Goal: Contribute content: Add original content to the website for others to see

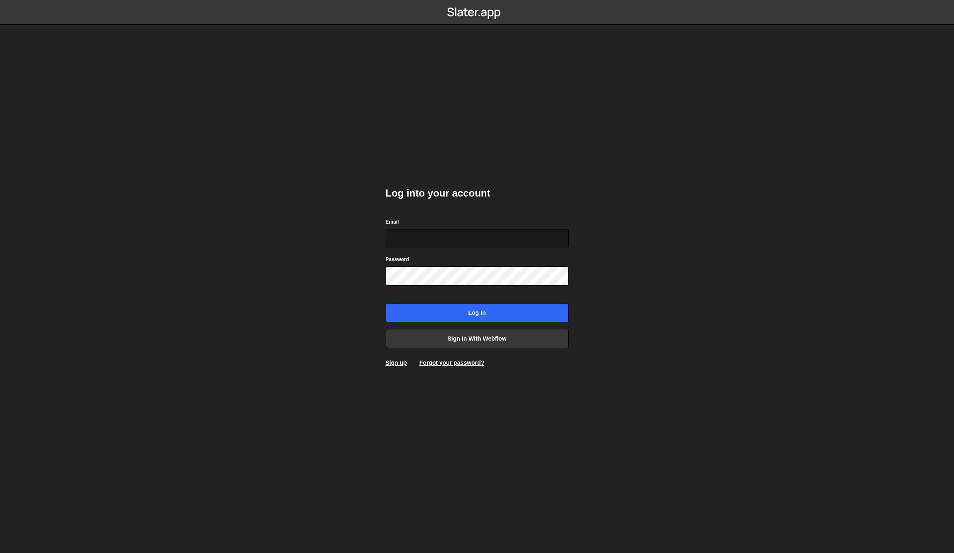
click at [500, 233] on input "Email" at bounding box center [477, 238] width 183 height 19
type input "pablogonzalezday@gmail.com"
click at [498, 261] on div "Password" at bounding box center [477, 270] width 183 height 31
click at [475, 301] on form "Email pablogonzalezday@gmail.com Password Log in" at bounding box center [477, 269] width 183 height 105
click at [476, 308] on input "Log in" at bounding box center [477, 312] width 183 height 19
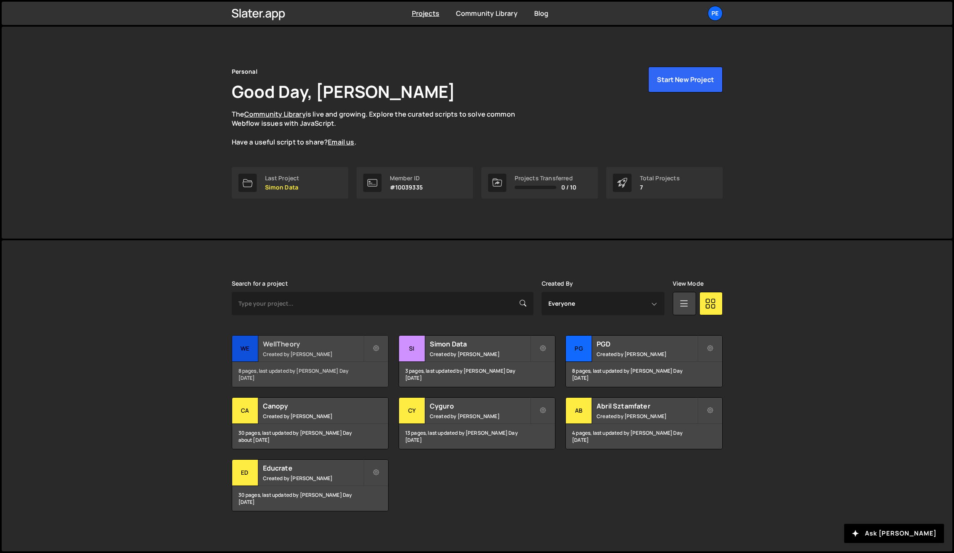
click at [270, 352] on small "Created by [PERSON_NAME]" at bounding box center [313, 353] width 100 height 7
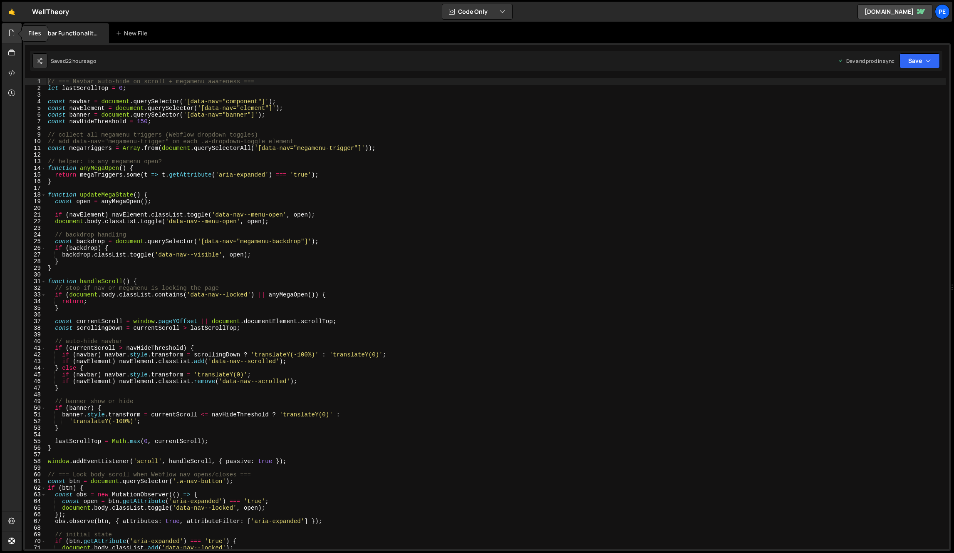
click at [7, 36] on div at bounding box center [12, 33] width 20 height 20
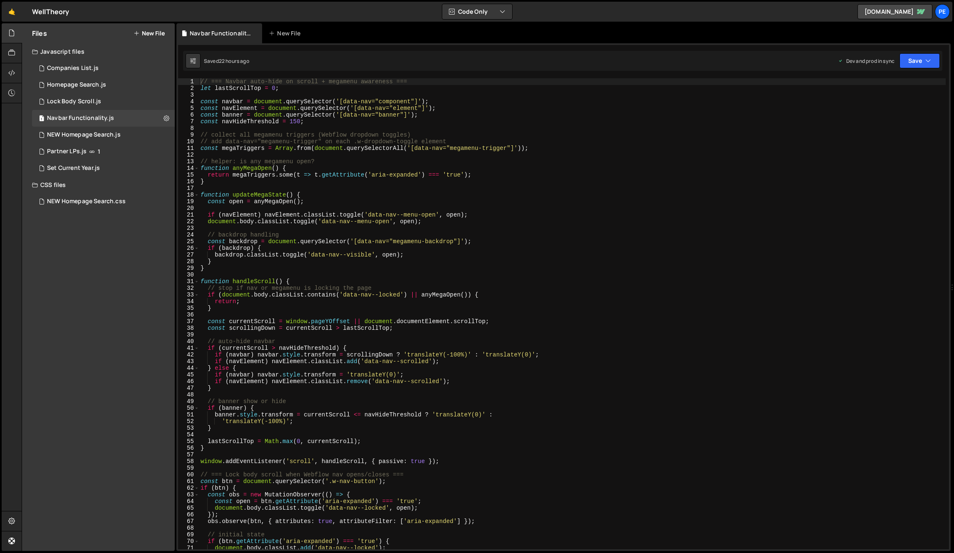
click at [149, 33] on button "New File" at bounding box center [149, 33] width 31 height 7
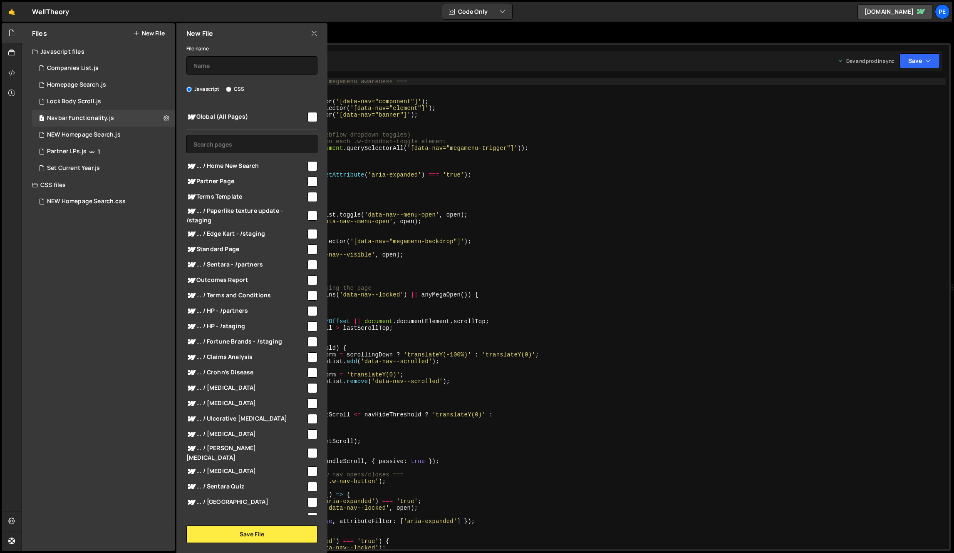
click at [218, 75] on div "File name Javascript CSS Global (All Pages) Save File" at bounding box center [251, 292] width 151 height 499
click at [220, 66] on input "text" at bounding box center [251, 65] width 131 height 18
type input "Sentara Quiz"
click at [264, 149] on input "text" at bounding box center [251, 144] width 131 height 18
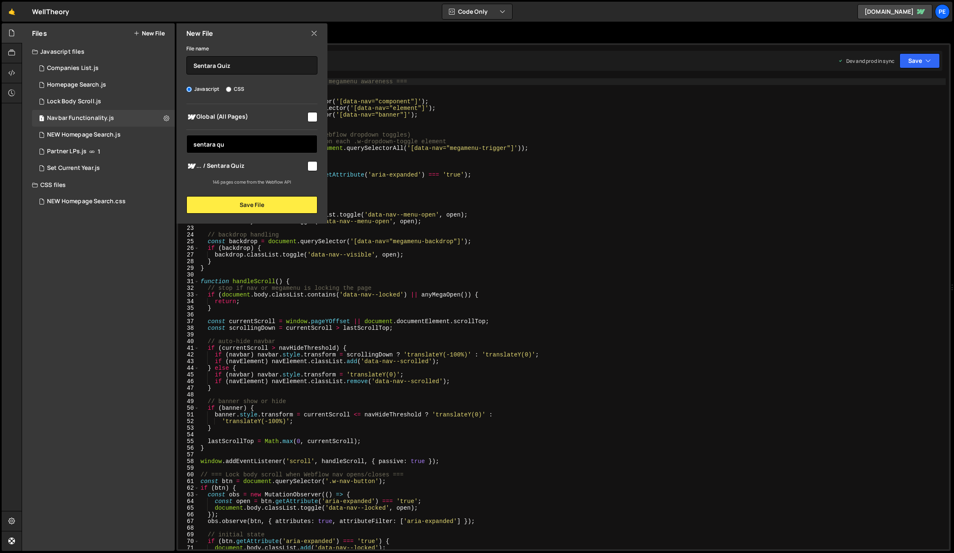
type input "sentara qu"
click at [315, 162] on input "checkbox" at bounding box center [313, 166] width 10 height 10
checkbox input "true"
click at [276, 204] on button "Save File" at bounding box center [251, 204] width 131 height 17
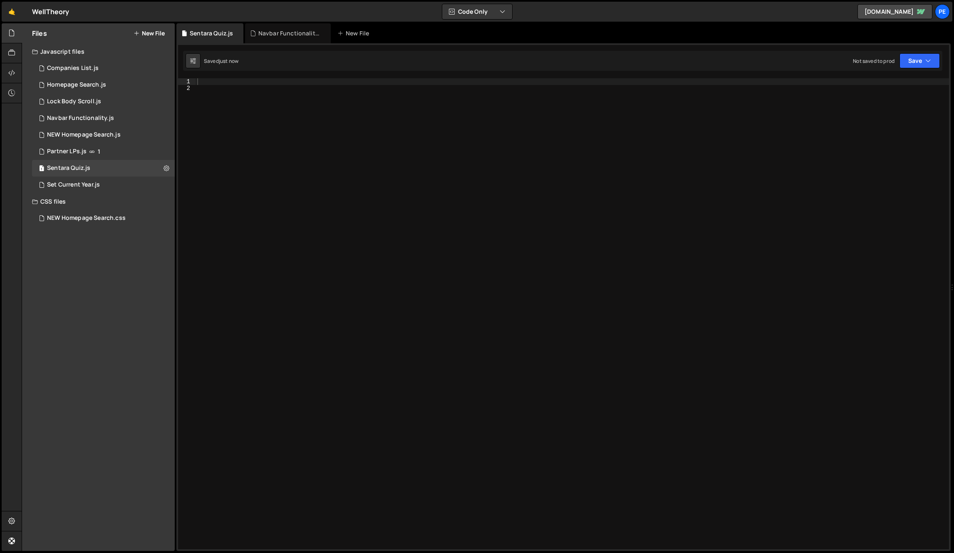
click at [514, 217] on div at bounding box center [573, 320] width 754 height 484
paste textarea "<script>"
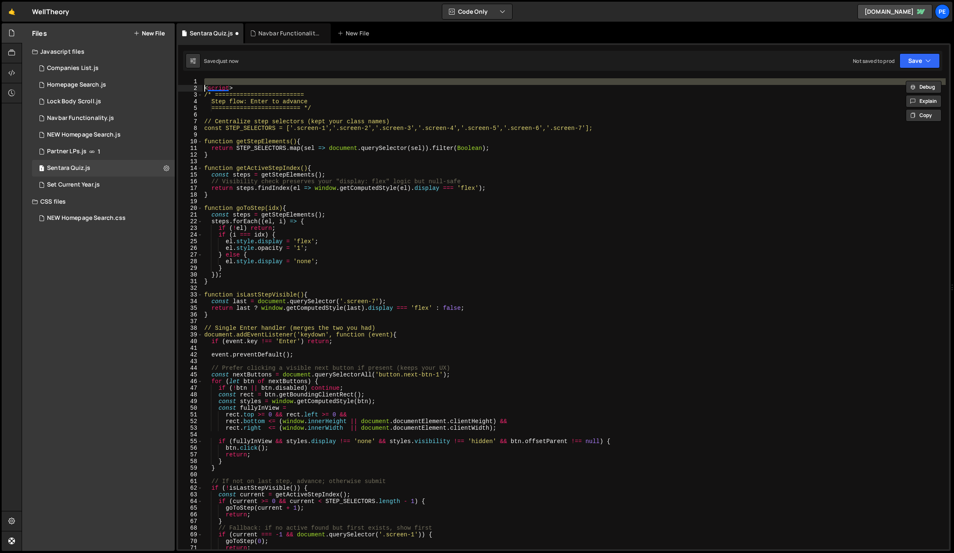
type textarea "<script>"
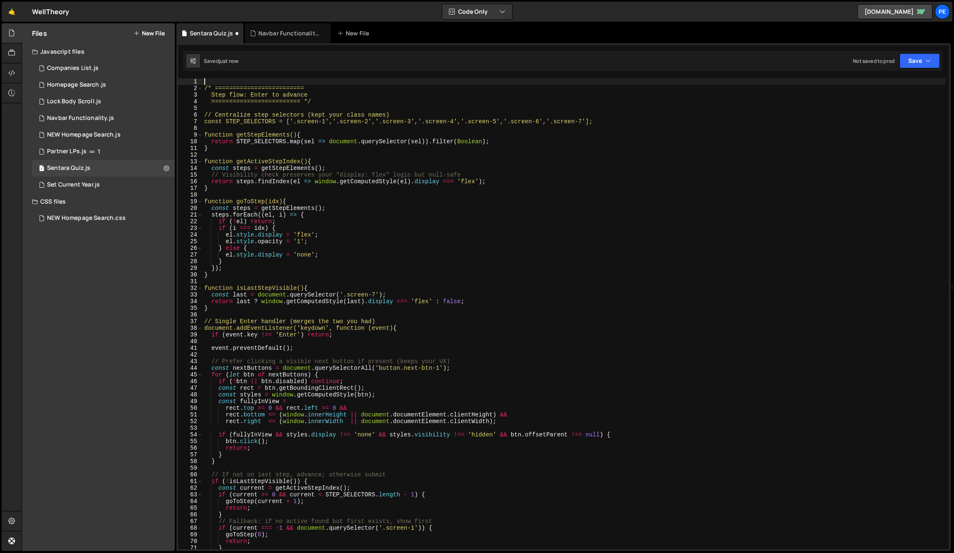
type textarea "/* ========================="
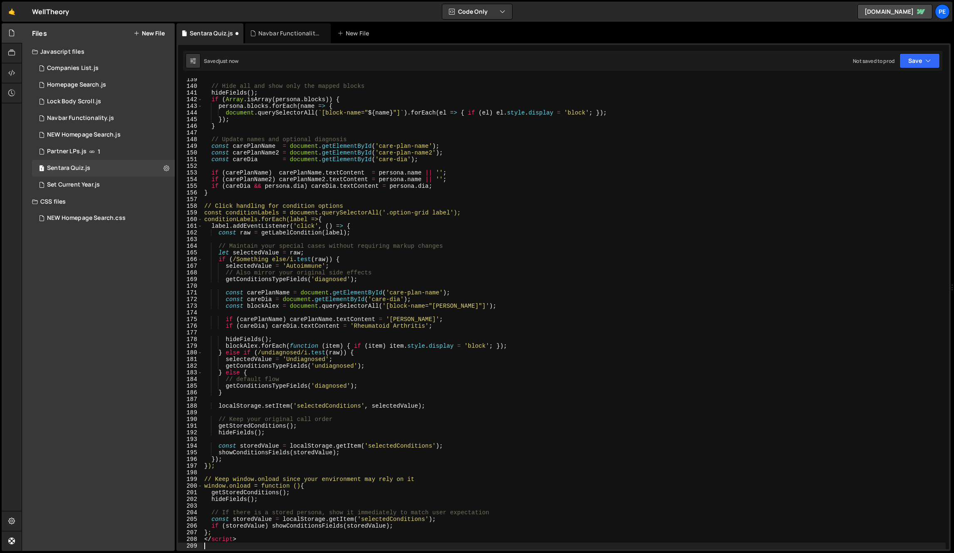
scroll to position [921, 0]
type textarea "</script>"
type textarea "window.onload = function () {"
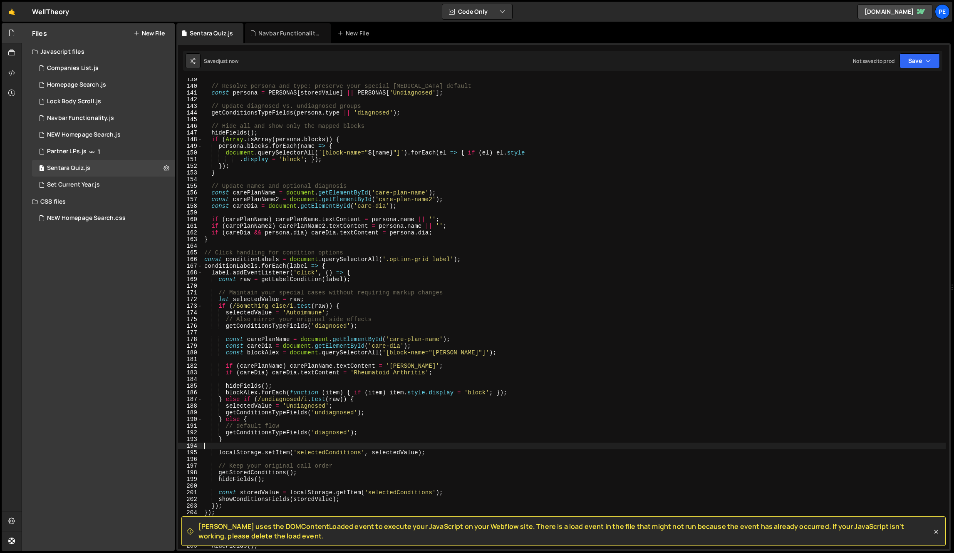
click at [433, 448] on div "// Resolve persona and type; preserve your special [MEDICAL_DATA] default const…" at bounding box center [574, 318] width 743 height 484
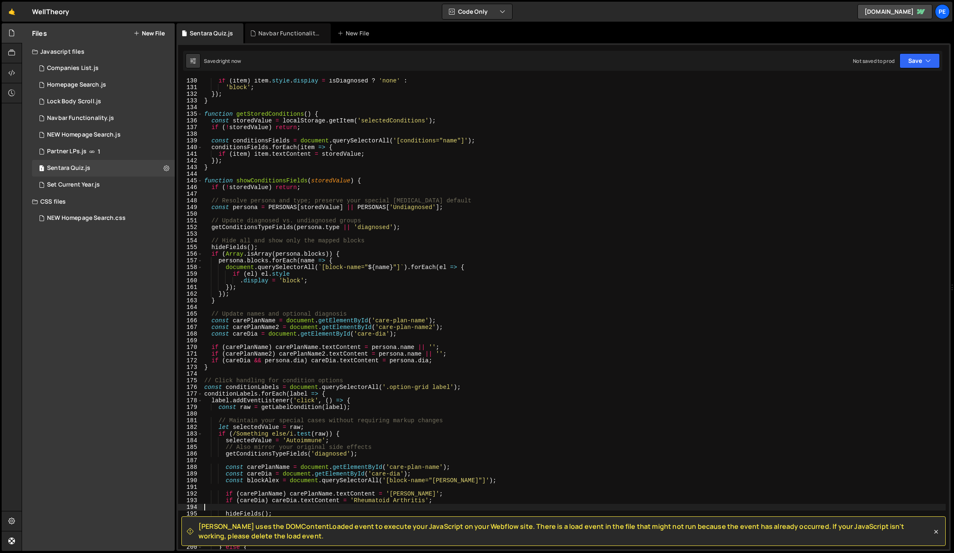
scroll to position [0, 0]
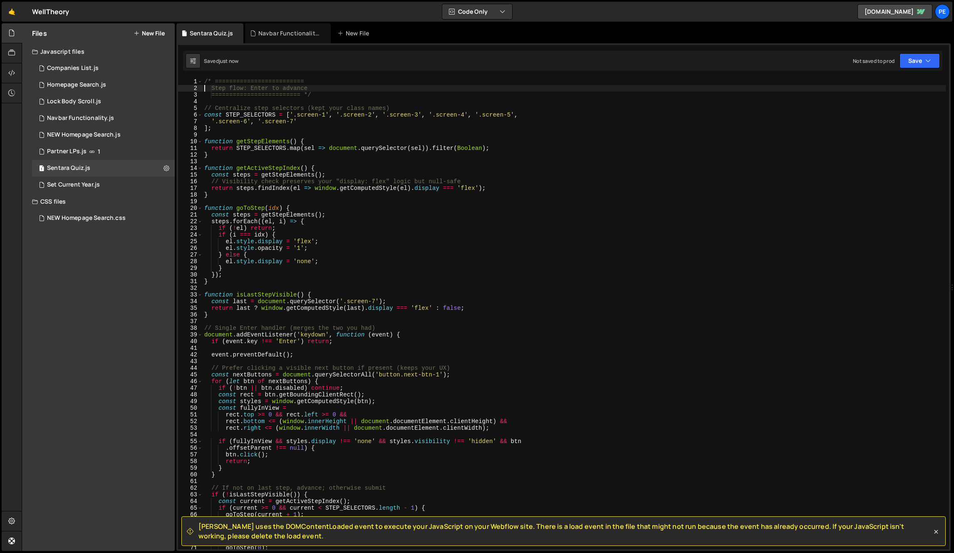
type textarea "========================= */"
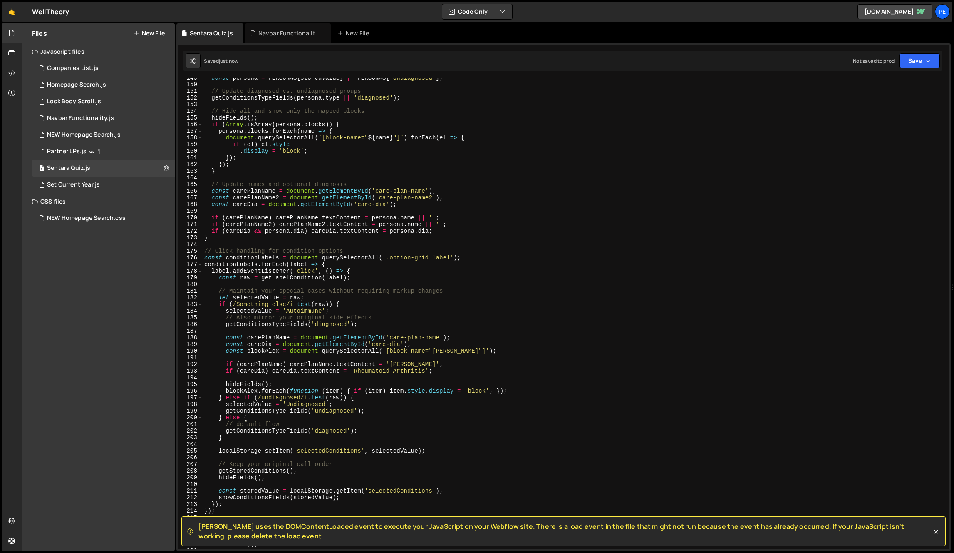
scroll to position [1260, 0]
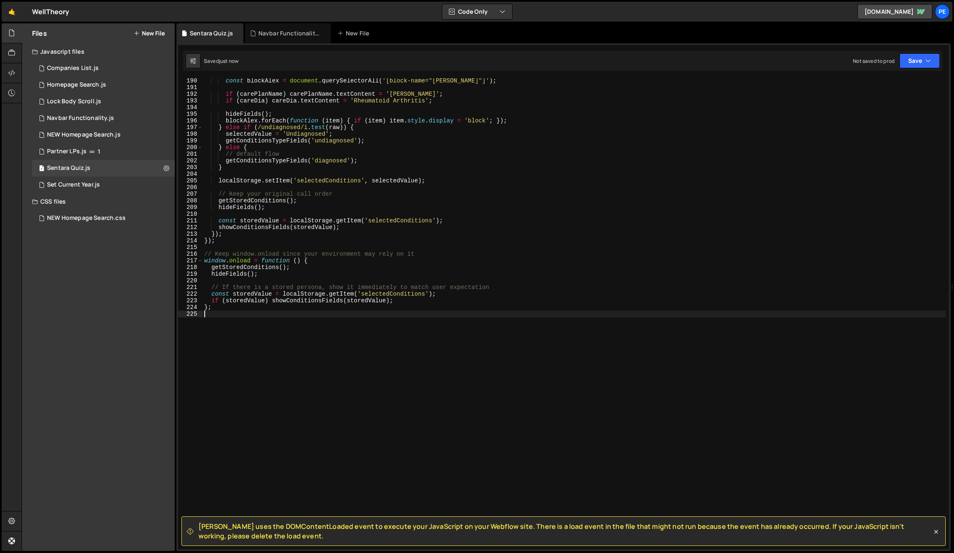
click at [514, 429] on div "const blockAlex = document . querySelectorAll ( '[block-name="alex"]' ) ; if ( …" at bounding box center [574, 319] width 743 height 484
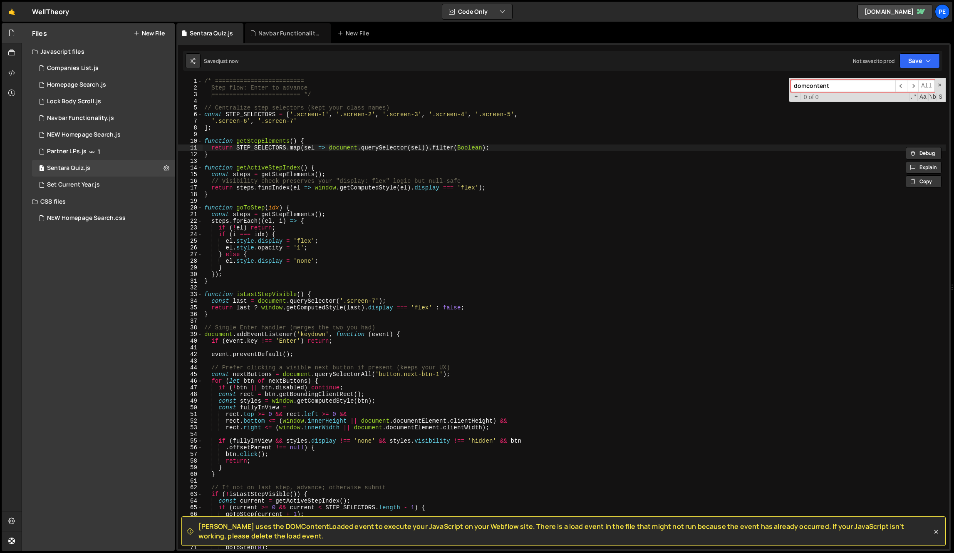
type input "c"
type input "domcont"
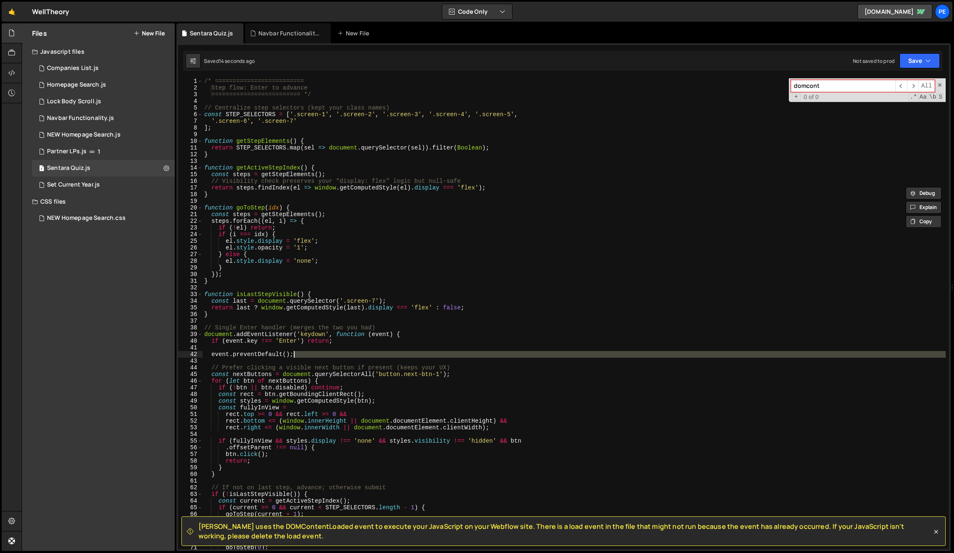
click at [550, 357] on div "/* ========================= Step flow: Enter to advance ======================…" at bounding box center [574, 320] width 743 height 484
click at [365, 168] on div "/* ========================= Step flow: Enter to advance ======================…" at bounding box center [574, 320] width 743 height 484
type textarea "function getActiveStepIndex() {"
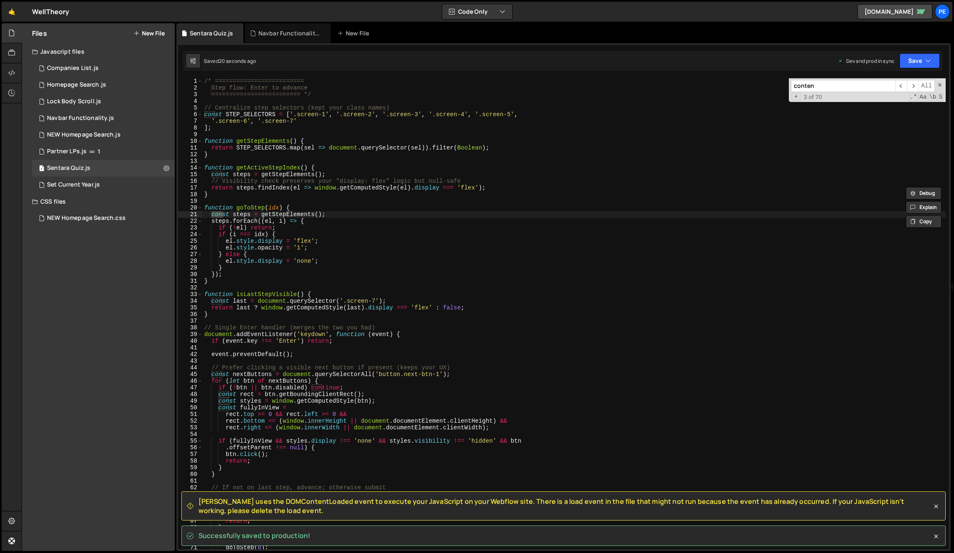
scroll to position [491, 0]
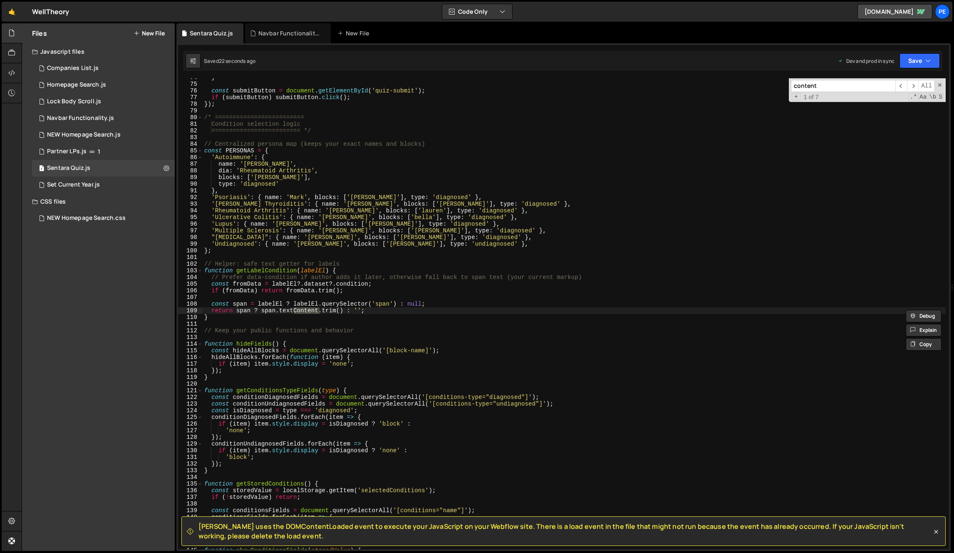
type input "content"
type textarea "const conditionsFields = document.querySelectorAll('[conditions="name"]');"
click at [938, 511] on div "} const submitButton = document . getElementById ( 'quiz-submit' ) ; if ( submi…" at bounding box center [574, 316] width 743 height 484
click at [939, 533] on icon at bounding box center [936, 531] width 8 height 8
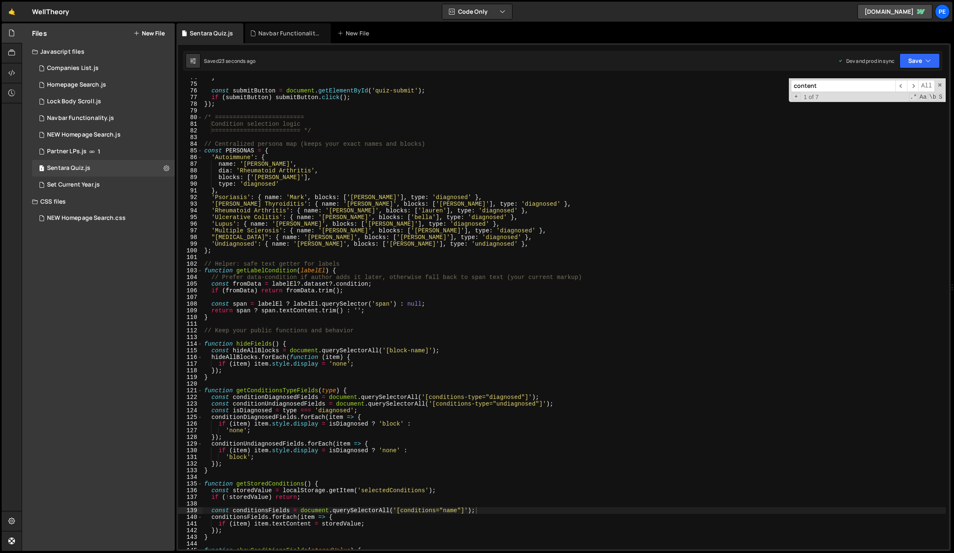
click at [640, 335] on div "} const submitButton = document . getElementById ( 'quiz-submit' ) ; if ( submi…" at bounding box center [574, 316] width 743 height 484
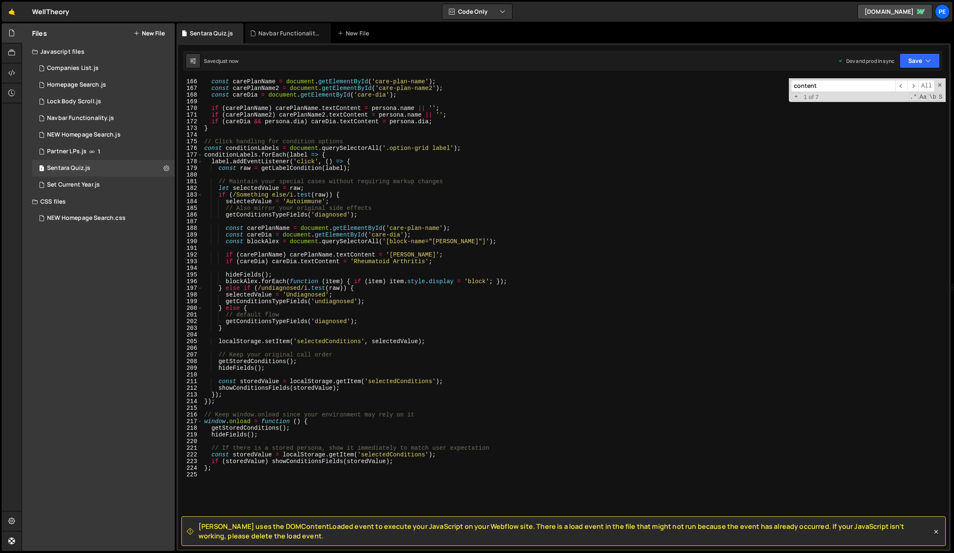
scroll to position [1260, 0]
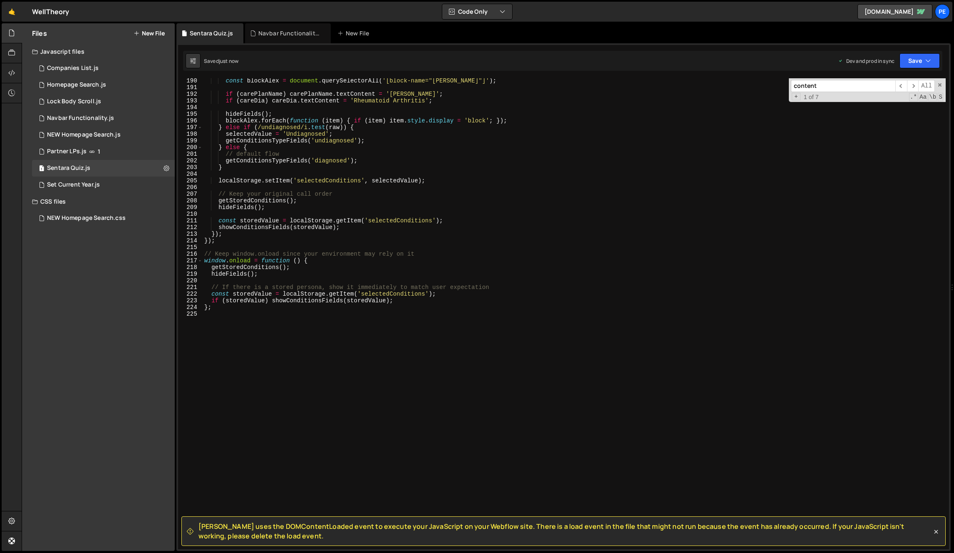
click at [362, 413] on div "const blockAlex = document . querySelectorAll ( '[block-name="alex"]' ) ; if ( …" at bounding box center [574, 319] width 743 height 484
click at [346, 311] on div "const blockAlex = document . querySelectorAll ( '[block-name="alex"]' ) ; if ( …" at bounding box center [574, 319] width 743 height 484
click at [357, 277] on div "const blockAlex = document . querySelectorAll ( '[block-name="alex"]' ) ; if ( …" at bounding box center [574, 319] width 743 height 484
type textarea "hideFields();"
click at [338, 325] on div "const blockAlex = document . querySelectorAll ( '[block-name="alex"]' ) ; if ( …" at bounding box center [574, 319] width 743 height 484
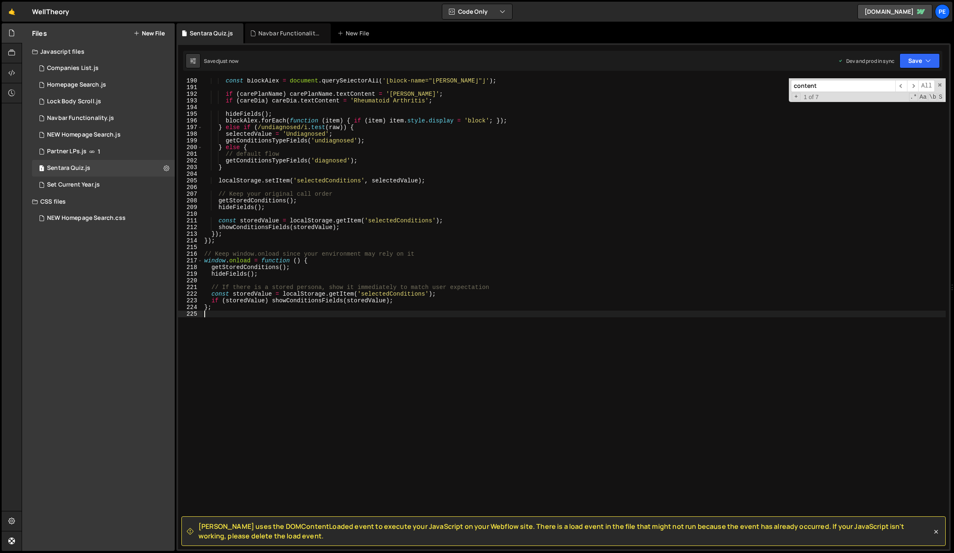
click at [322, 265] on div "const blockAlex = document . querySelectorAll ( '[block-name="alex"]' ) ; if ( …" at bounding box center [574, 319] width 743 height 484
click at [320, 258] on div "const blockAlex = document . querySelectorAll ( '[block-name="alex"]' ) ; if ( …" at bounding box center [574, 319] width 743 height 484
type textarea "window.onload = function () {"
click at [257, 328] on div "const blockAlex = document . querySelectorAll ( '[block-name="alex"]' ) ; if ( …" at bounding box center [574, 319] width 743 height 484
click at [331, 263] on div "const blockAlex = document . querySelectorAll ( '[block-name="alex"]' ) ; if ( …" at bounding box center [574, 319] width 743 height 484
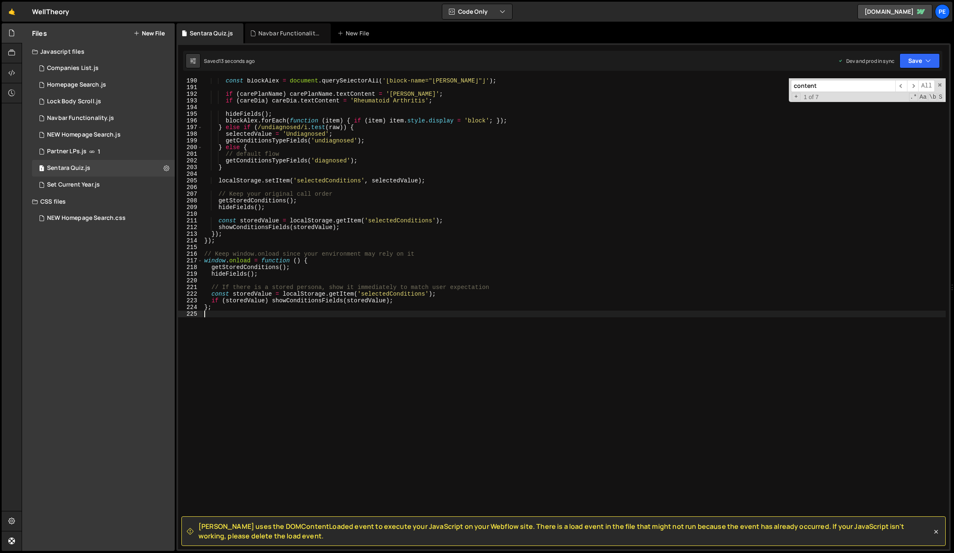
type textarea "window.onload = function () {"
type textarea "hideFields();"
type textarea "};"
type textarea "// If there is a stored persona, show it immediately to match user expectation"
type textarea "getStoredConditions();"
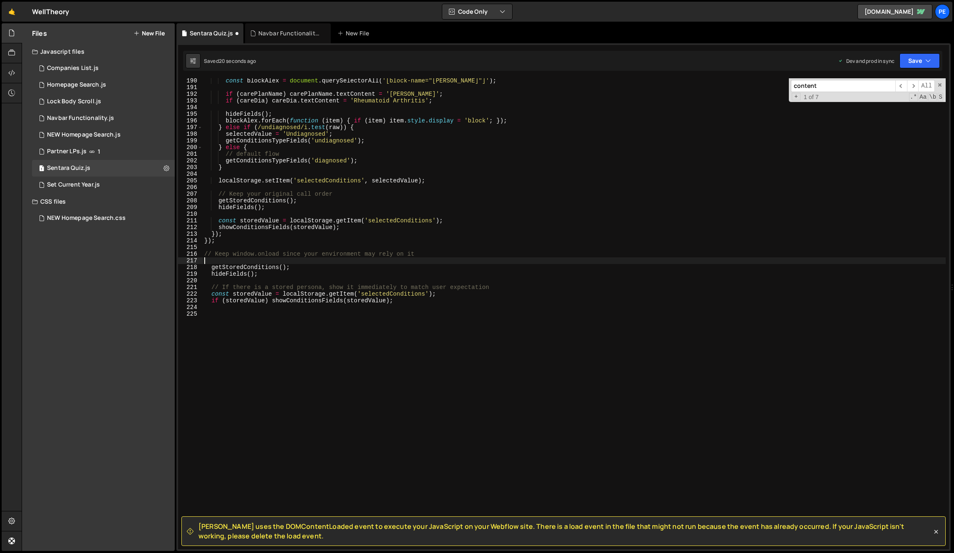
type textarea "// Keep window.onload since your environment may rely on it"
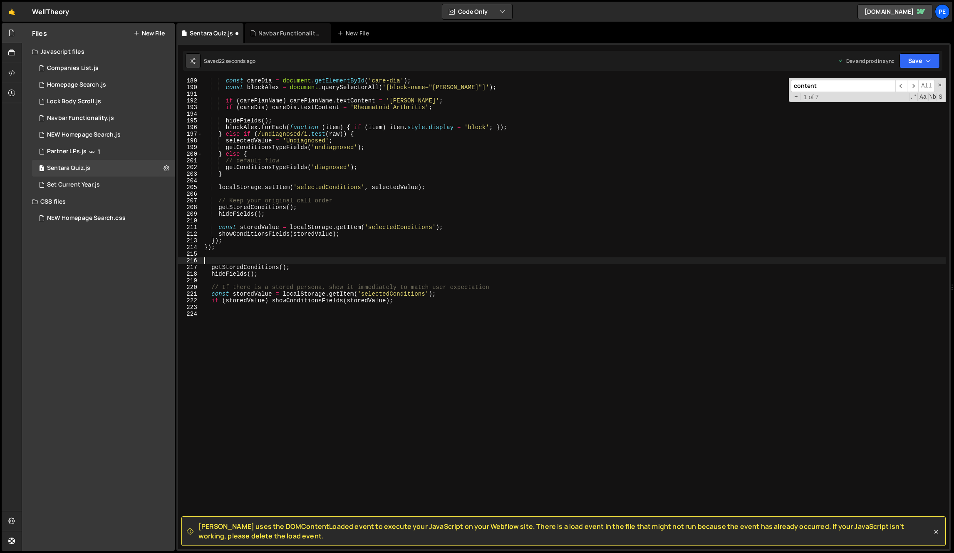
type textarea "getStoredConditions();"
